Goal: Information Seeking & Learning: Learn about a topic

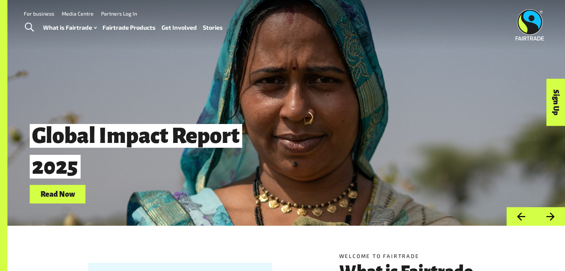
click at [115, 31] on link "Fairtrade Products" at bounding box center [129, 27] width 53 height 11
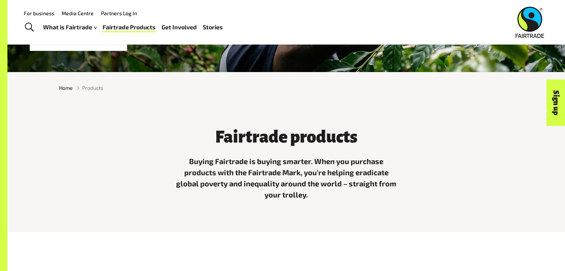
scroll to position [148, 0]
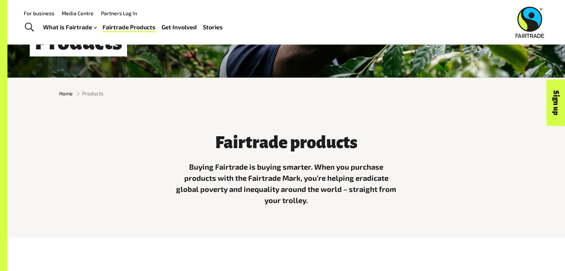
click at [29, 25] on span "Toggle Search" at bounding box center [29, 28] width 9 height 10
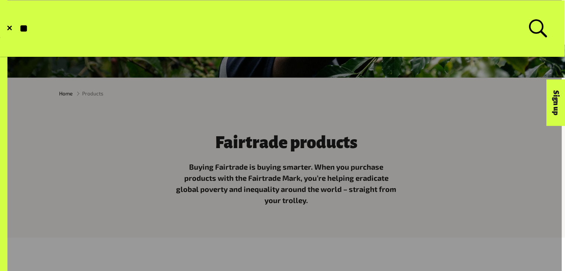
type input "*"
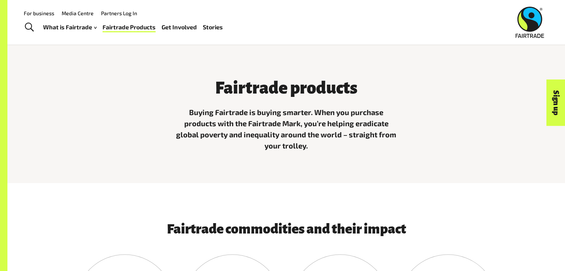
scroll to position [0, 0]
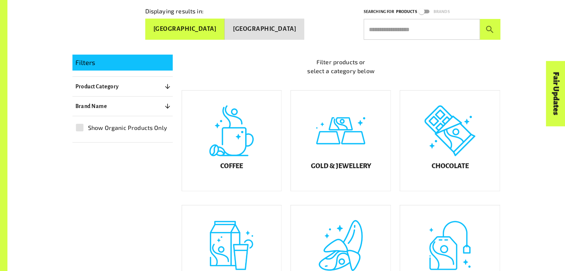
scroll to position [190, 0]
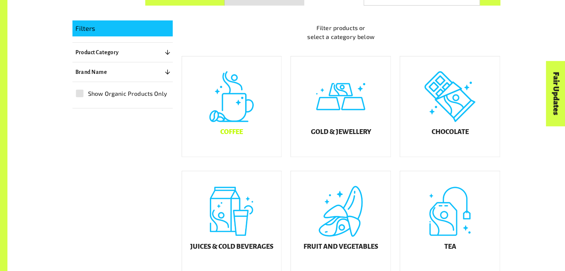
click at [226, 112] on div "Coffee" at bounding box center [232, 106] width 100 height 100
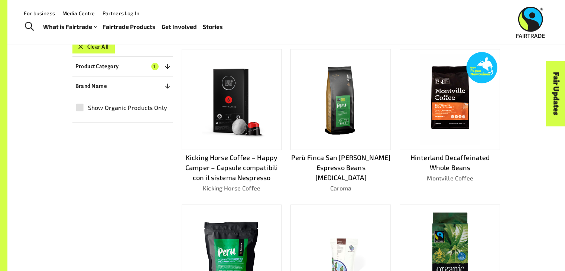
scroll to position [188, 0]
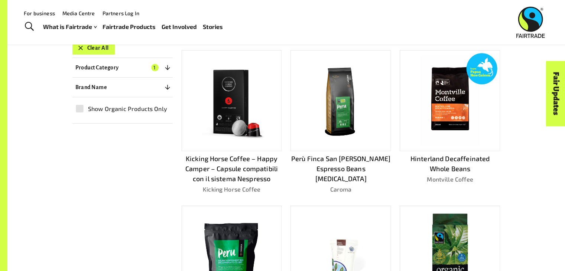
click at [339, 116] on img at bounding box center [341, 101] width 90 height 90
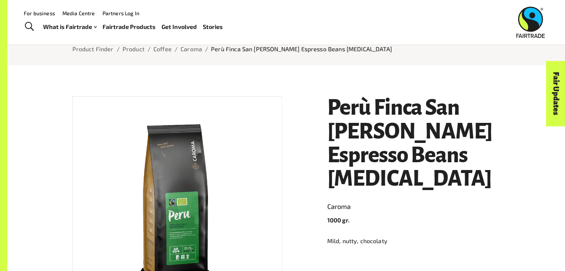
scroll to position [73, 0]
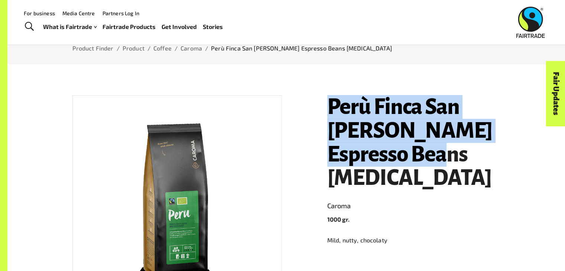
drag, startPoint x: 324, startPoint y: 96, endPoint x: 468, endPoint y: 157, distance: 156.5
click at [468, 157] on div "Perù Finca San [PERSON_NAME] Espresso Beans [MEDICAL_DATA] Caroma 1000 gr. Mild…" at bounding box center [410, 235] width 182 height 296
copy h1 "Perù Finca San [PERSON_NAME] Espresso Beans [MEDICAL_DATA]"
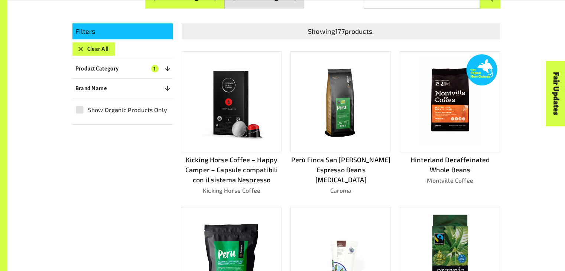
scroll to position [188, 0]
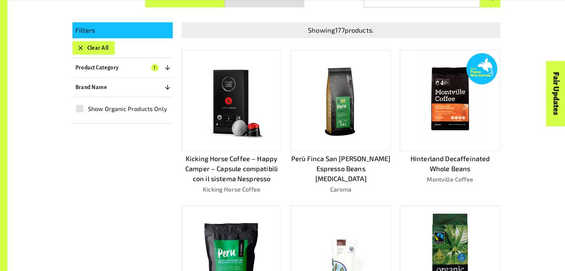
click at [451, 106] on img at bounding box center [450, 101] width 60 height 90
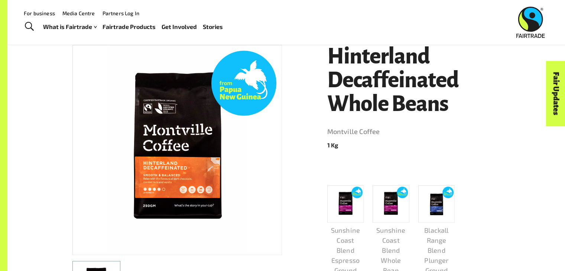
scroll to position [123, 0]
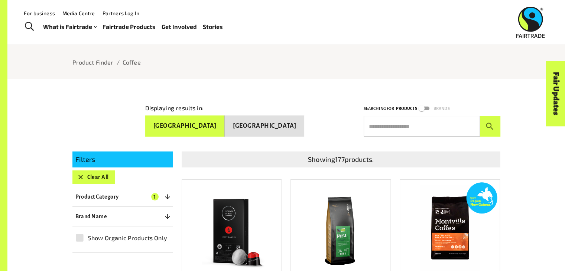
scroll to position [58, 0]
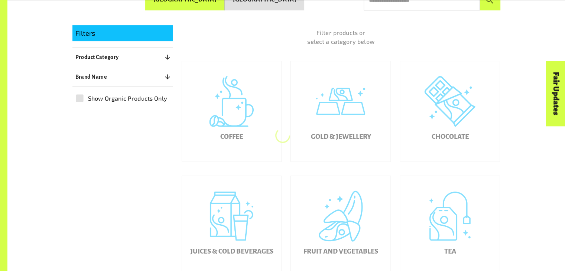
scroll to position [190, 0]
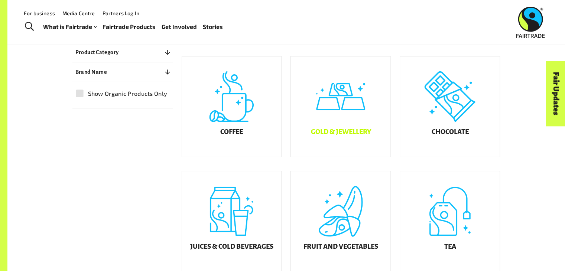
click at [334, 122] on div "Gold & Jewellery" at bounding box center [341, 106] width 100 height 100
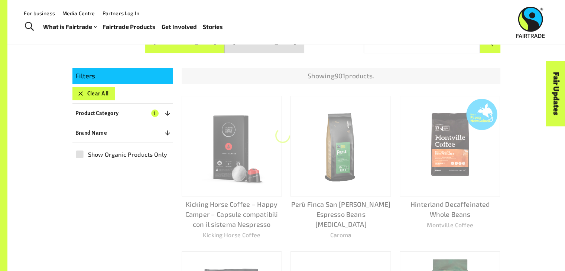
scroll to position [139, 0]
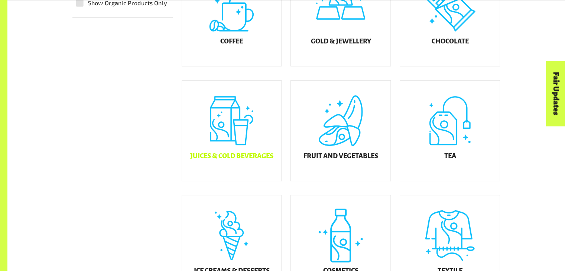
scroll to position [281, 0]
click at [212, 132] on div "Juices & Cold Beverages" at bounding box center [232, 131] width 100 height 100
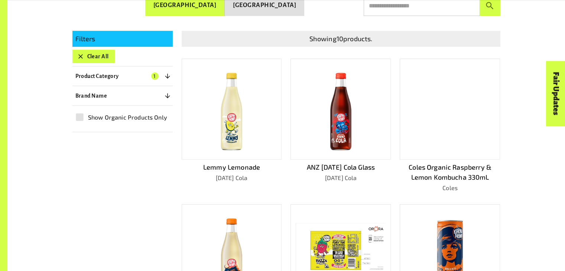
scroll to position [187, 0]
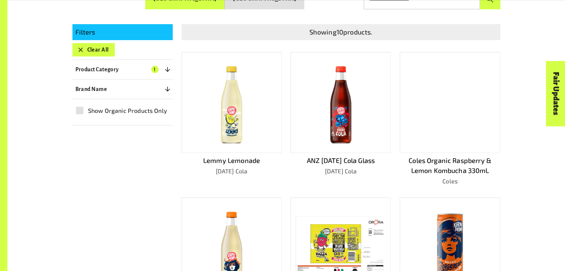
click at [230, 112] on img at bounding box center [232, 103] width 46 height 90
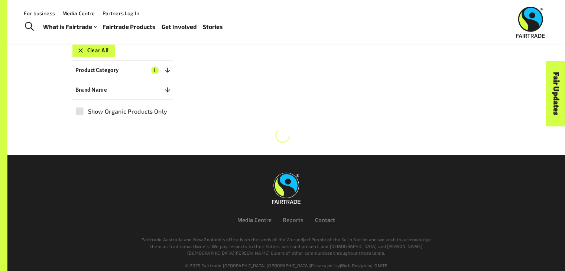
scroll to position [187, 0]
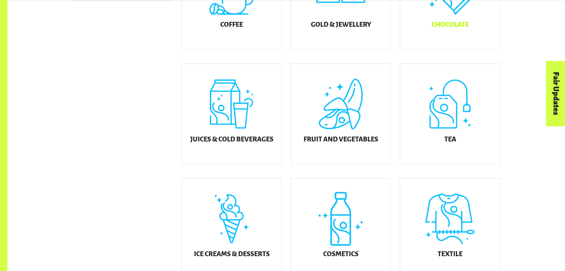
scroll to position [302, 0]
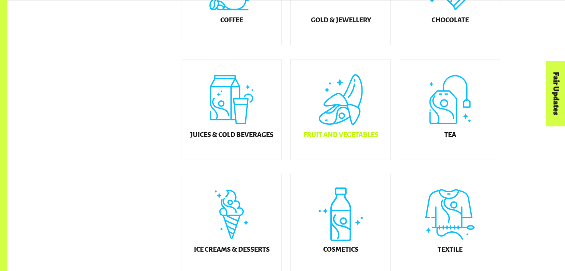
click at [360, 131] on div "Fruit and Vegetables" at bounding box center [341, 109] width 100 height 100
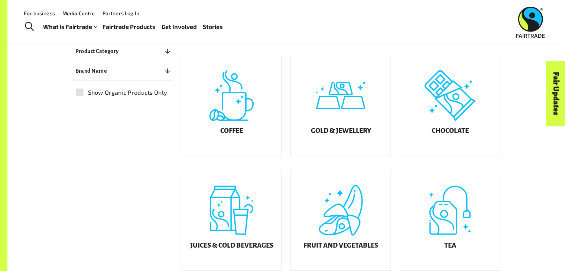
scroll to position [194, 0]
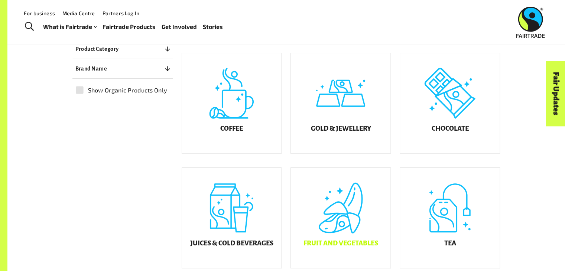
click at [360, 199] on div "Fruit and Vegetables" at bounding box center [341, 218] width 100 height 100
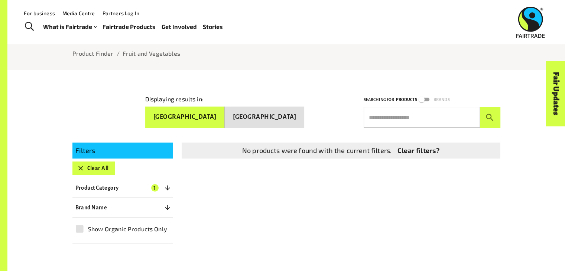
scroll to position [63, 0]
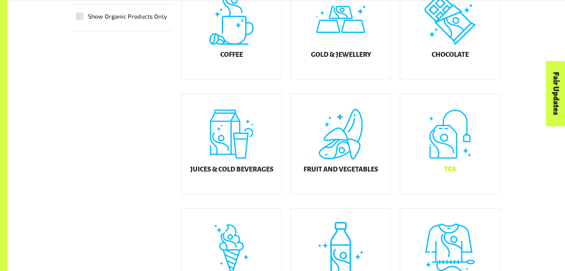
click at [462, 127] on div "Tea" at bounding box center [450, 144] width 100 height 100
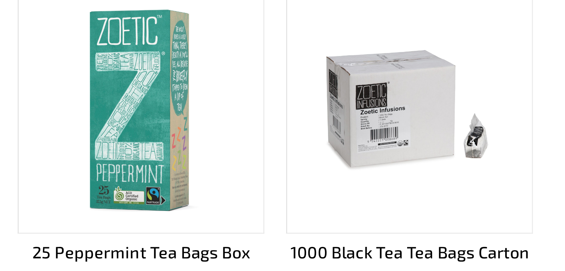
scroll to position [464, 0]
